Goal: Task Accomplishment & Management: Manage account settings

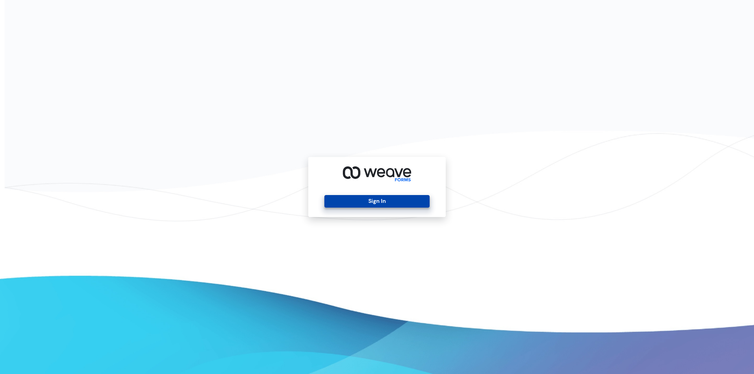
click at [391, 196] on button "Sign In" at bounding box center [376, 201] width 105 height 13
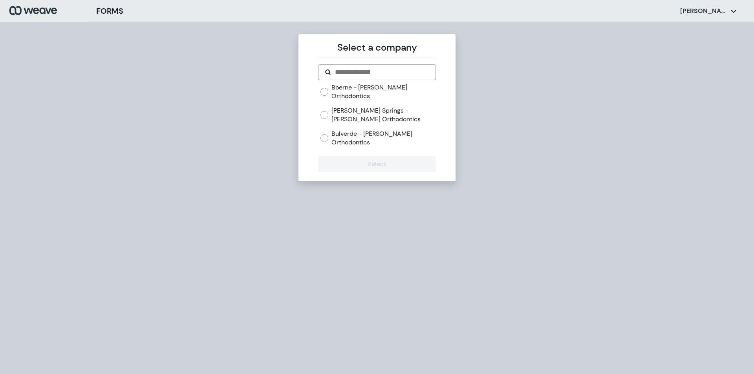
click at [354, 106] on label "[PERSON_NAME] Springs - [PERSON_NAME] Orthodontics" at bounding box center [383, 114] width 104 height 17
click at [372, 156] on button "Select" at bounding box center [376, 164] width 117 height 16
